Goal: Find specific page/section: Find specific page/section

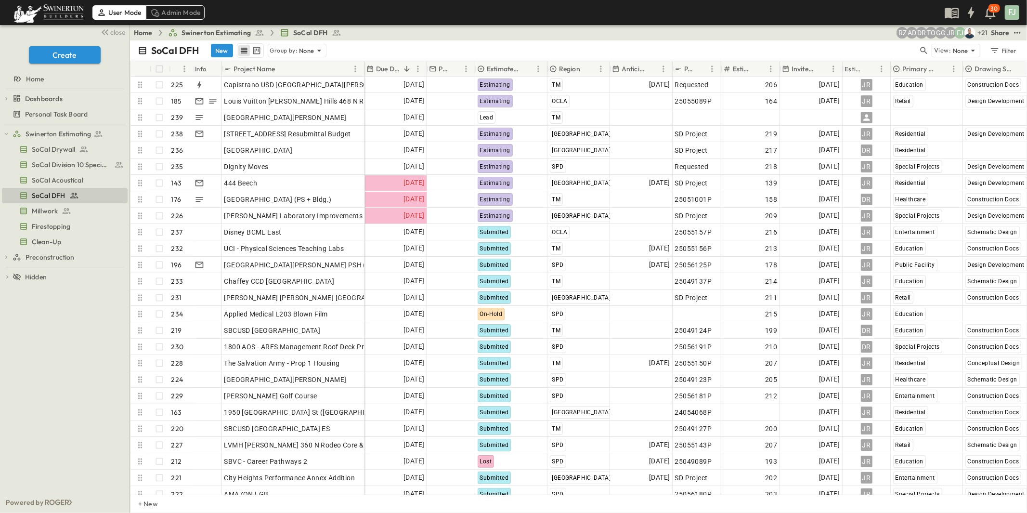
click at [403, 34] on div "Home Swinerton Estimating SoCal DFH + 21 [PERSON_NAME] GG TO DR AD RZ Share" at bounding box center [578, 32] width 897 height 15
click at [52, 160] on span "SoCal Division 10 Specialties" at bounding box center [65, 165] width 67 height 10
